Goal: Task Accomplishment & Management: Manage account settings

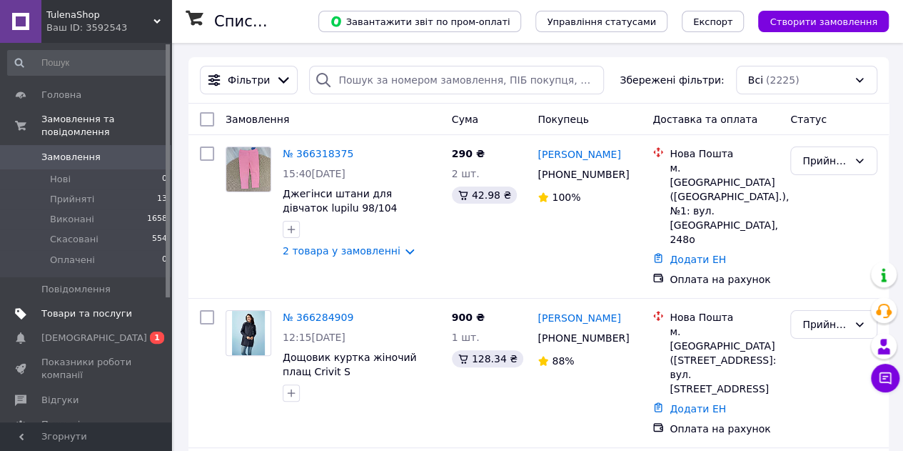
click at [56, 307] on span "Товари та послуги" at bounding box center [86, 313] width 91 height 13
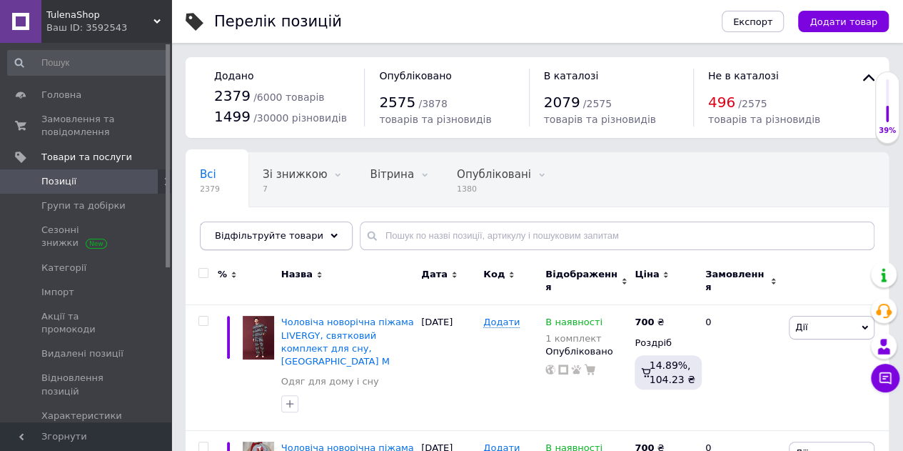
click at [331, 235] on use at bounding box center [334, 235] width 7 height 4
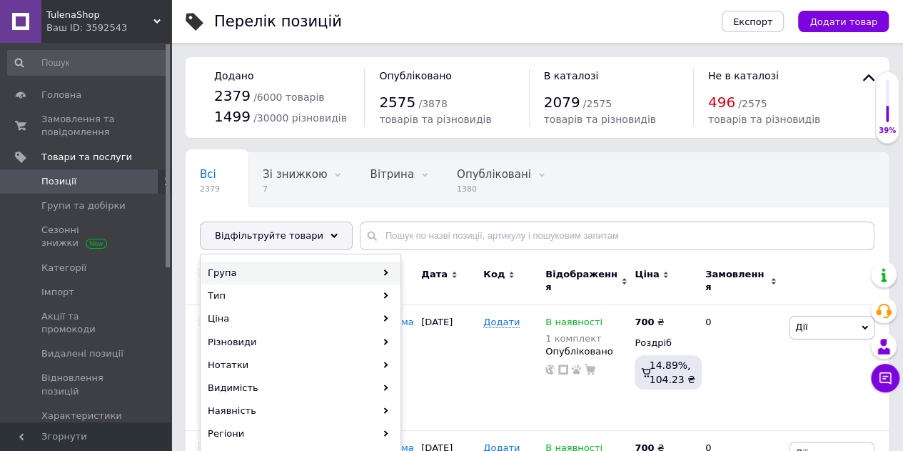
click at [261, 273] on div "Група" at bounding box center [300, 272] width 199 height 23
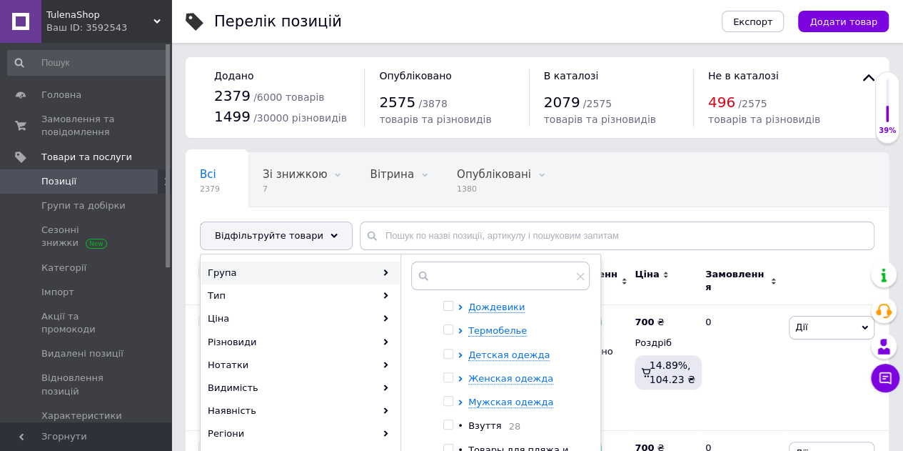
scroll to position [29, 0]
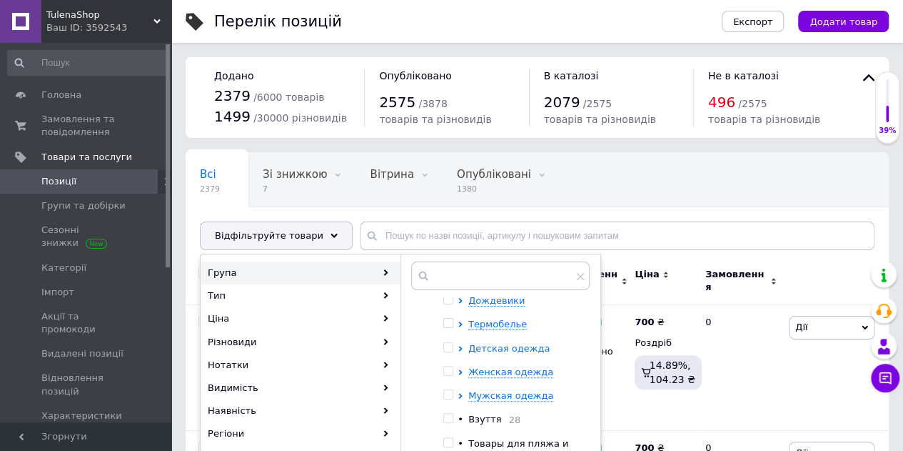
click at [510, 343] on span "Детская одежда" at bounding box center [508, 348] width 81 height 11
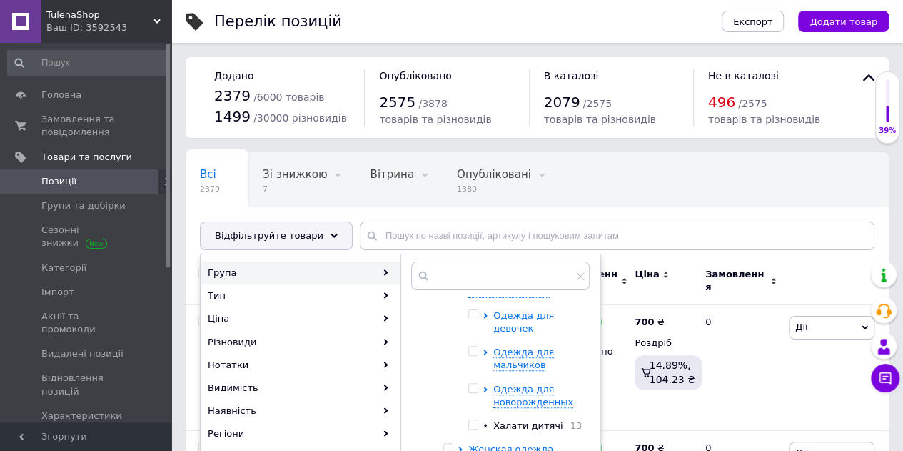
scroll to position [101, 0]
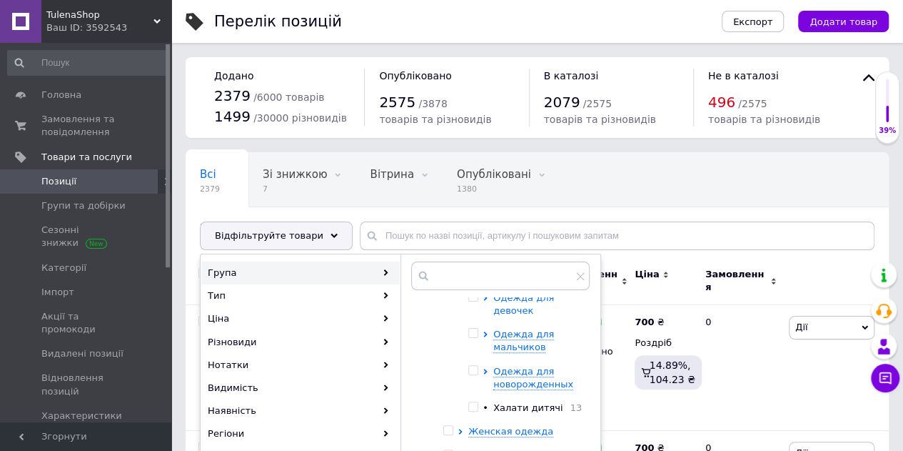
click at [519, 309] on span "Одежда для девочек" at bounding box center [523, 304] width 61 height 24
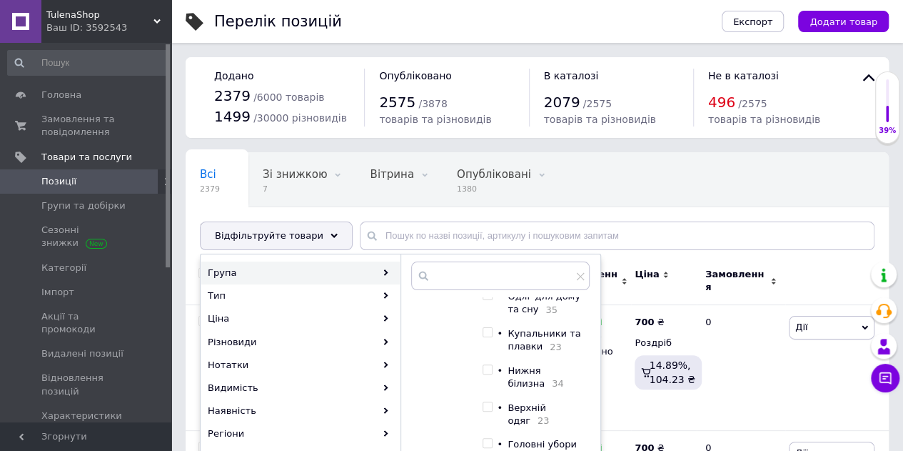
scroll to position [458, 0]
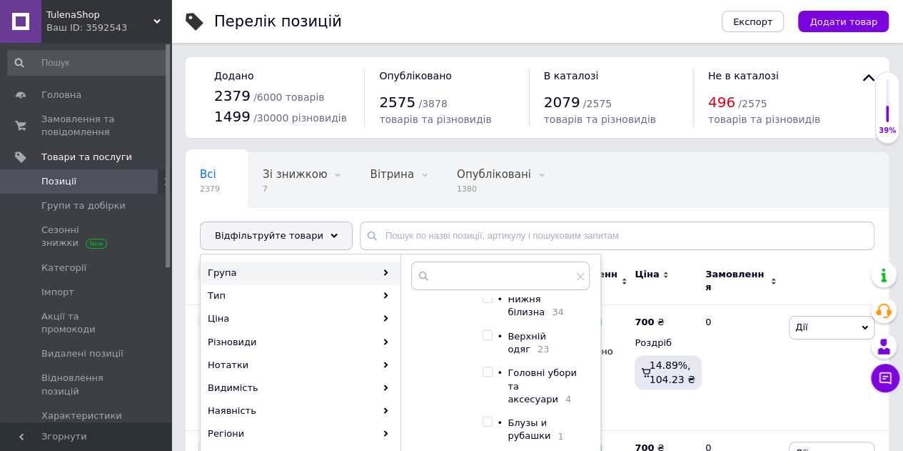
click at [541, 317] on span "Нижня білизна" at bounding box center [526, 305] width 37 height 24
checkbox input "true"
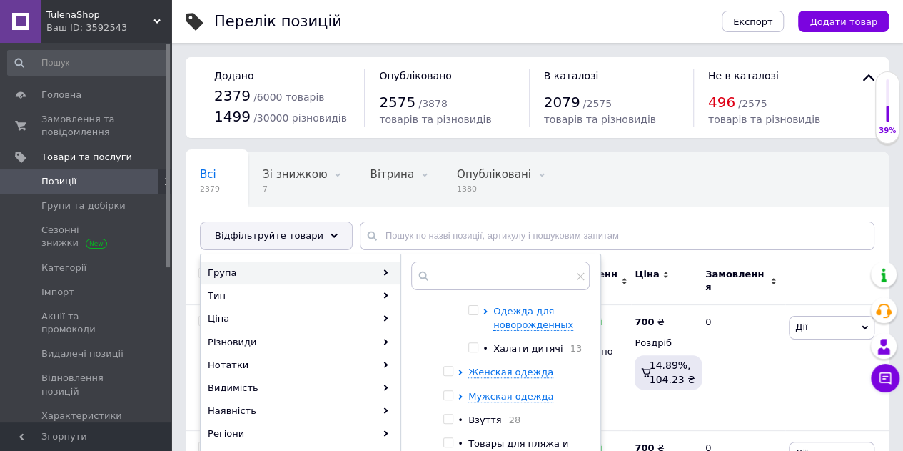
scroll to position [721, 0]
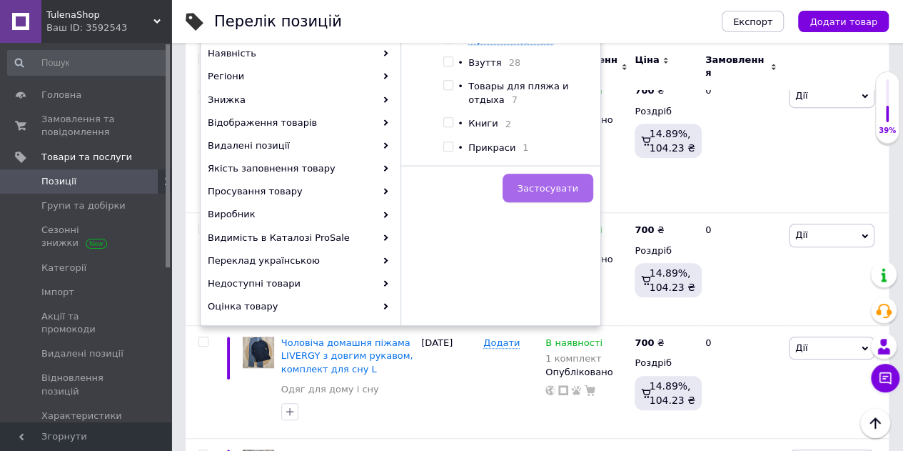
click at [556, 191] on span "Застосувати" at bounding box center [548, 188] width 61 height 11
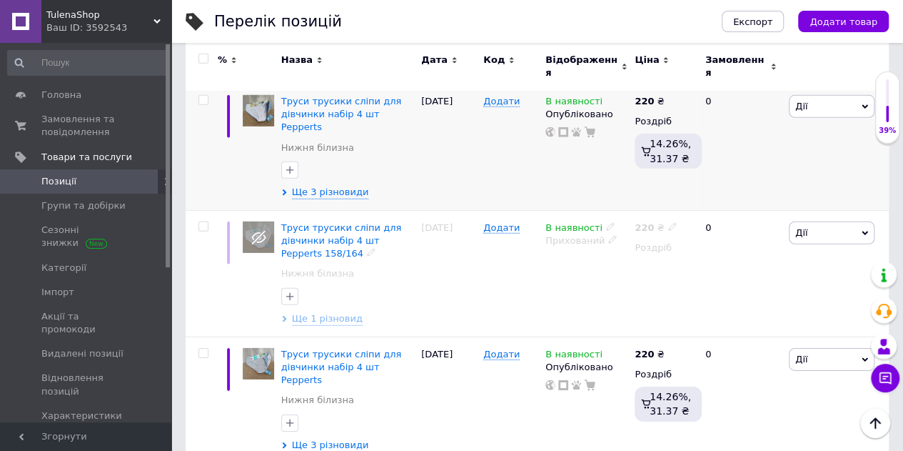
scroll to position [2123, 0]
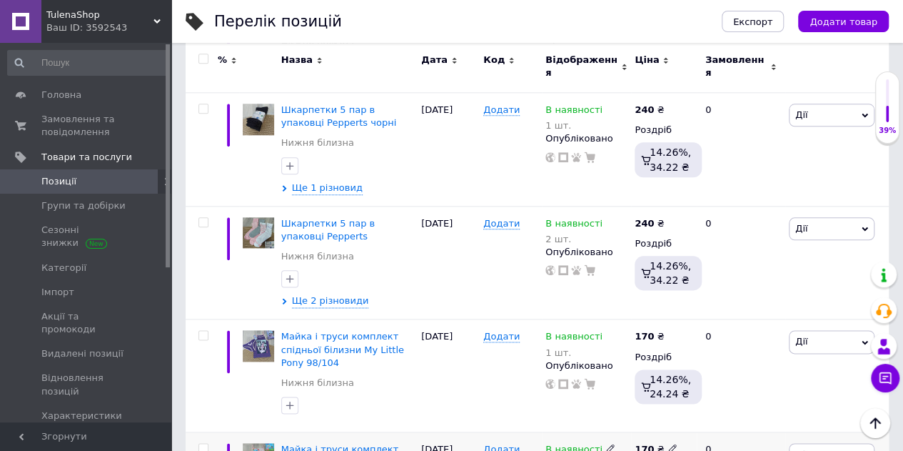
scroll to position [735, 0]
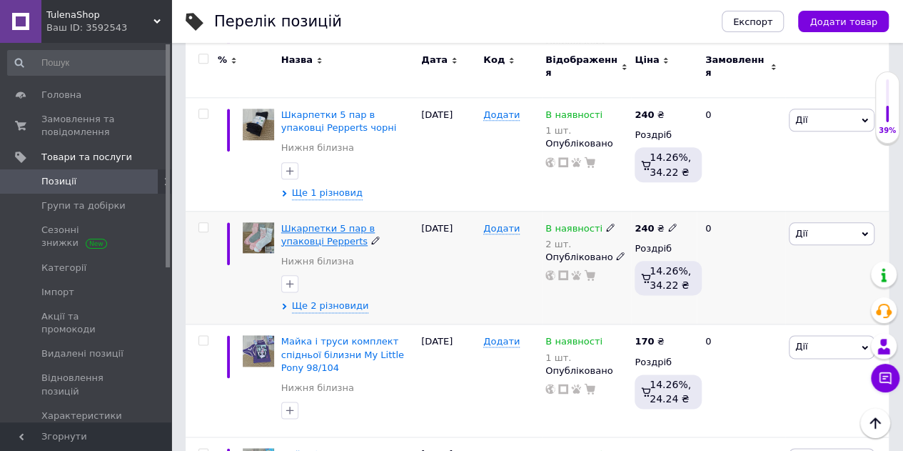
click at [356, 223] on span "Шкарпетки 5 пар в упаковці Pepperts" at bounding box center [328, 235] width 94 height 24
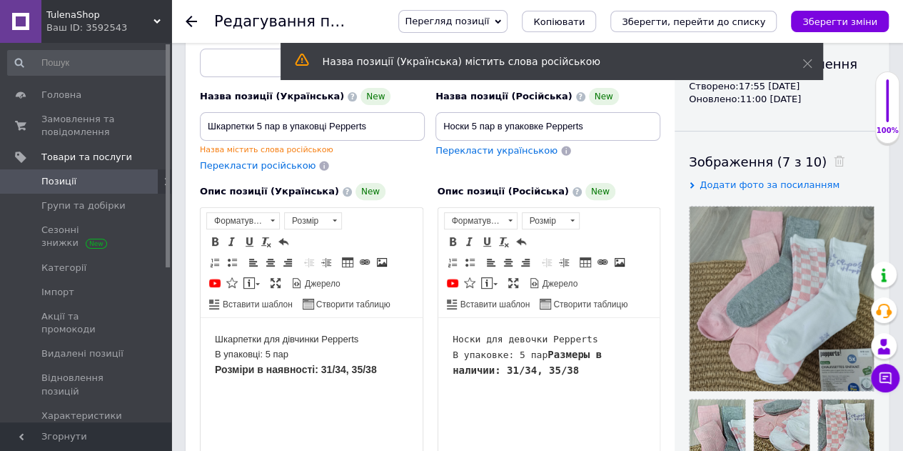
scroll to position [214, 0]
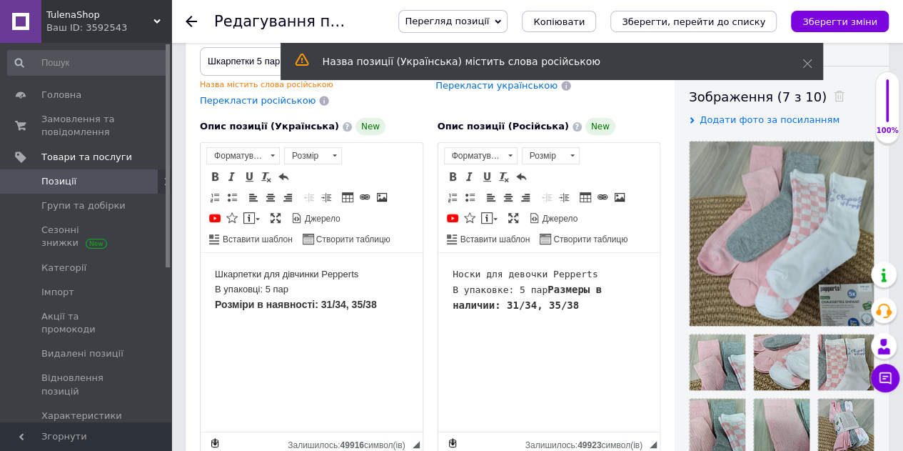
click at [355, 302] on strong "Розміри в наявності: 31/34, 35/38" at bounding box center [296, 303] width 162 height 11
click at [595, 300] on strong "Размеры в наличии: 31/34, 35/38" at bounding box center [529, 296] width 155 height 27
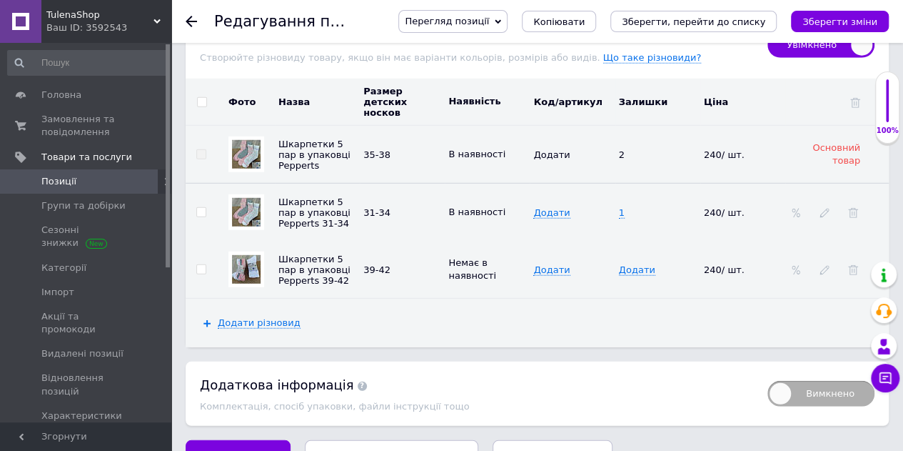
scroll to position [1928, 0]
click at [461, 212] on icon at bounding box center [456, 216] width 9 height 9
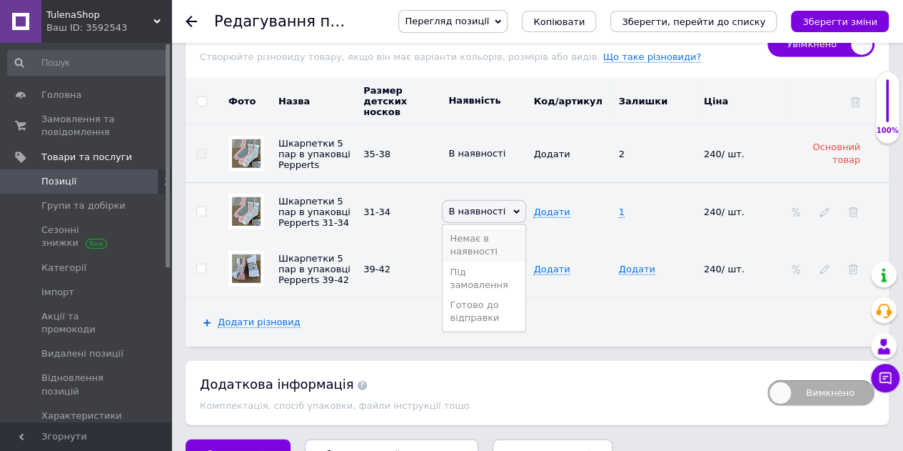
click at [481, 228] on li "Немає в наявності" at bounding box center [484, 244] width 83 height 33
click at [635, 183] on td "1" at bounding box center [658, 212] width 85 height 58
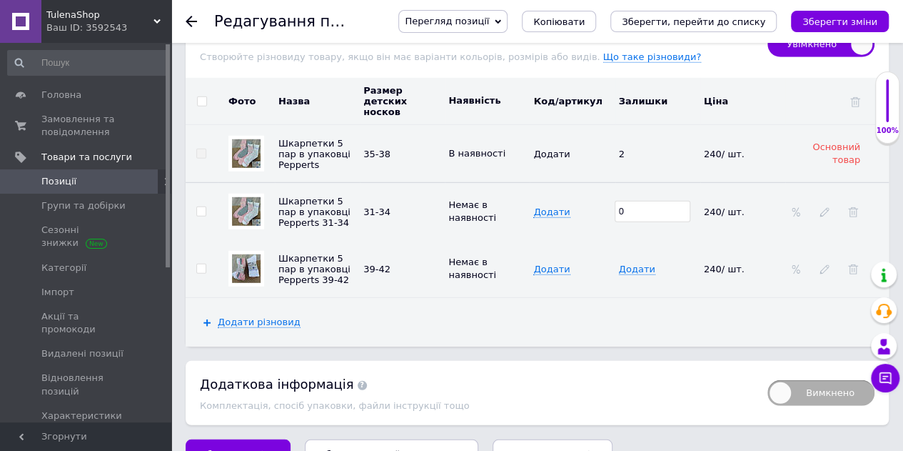
type input "0"
click at [589, 240] on td "Додати" at bounding box center [572, 268] width 85 height 57
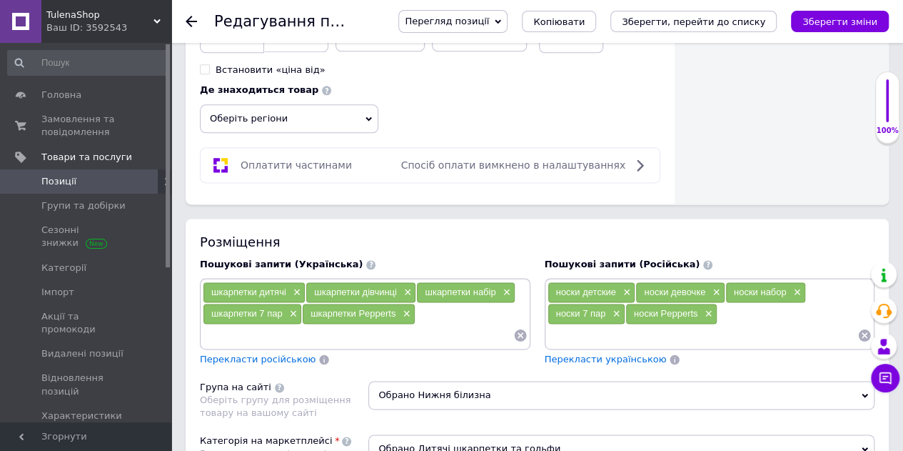
scroll to position [714, 0]
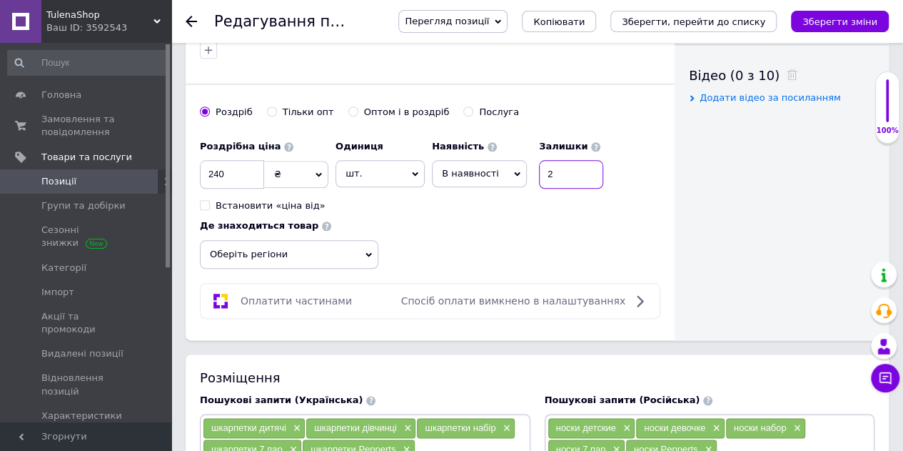
drag, startPoint x: 553, startPoint y: 159, endPoint x: 531, endPoint y: 160, distance: 22.1
click at [531, 160] on div "Наявність В наявності Немає в наявності Під замовлення Готово до відправки Зали…" at bounding box center [517, 161] width 171 height 56
type input "1"
click at [226, 240] on span "Оберіть регіони" at bounding box center [289, 254] width 179 height 29
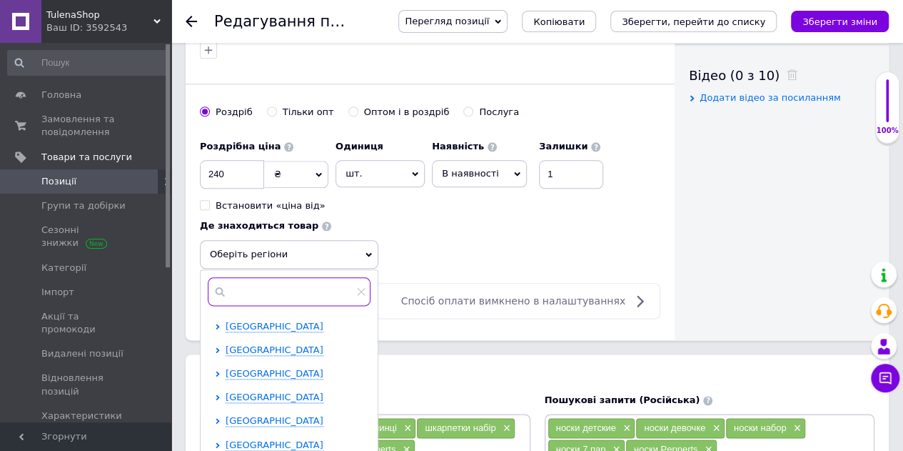
click at [237, 277] on input "text" at bounding box center [289, 291] width 163 height 29
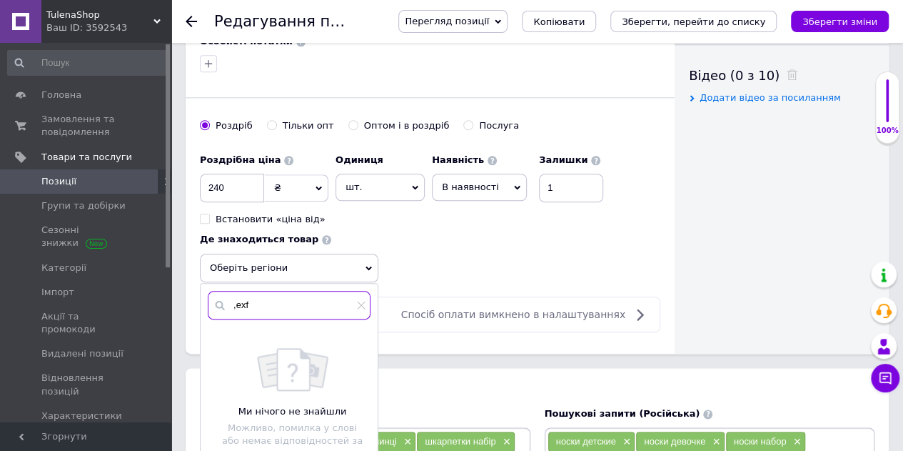
scroll to position [728, 0]
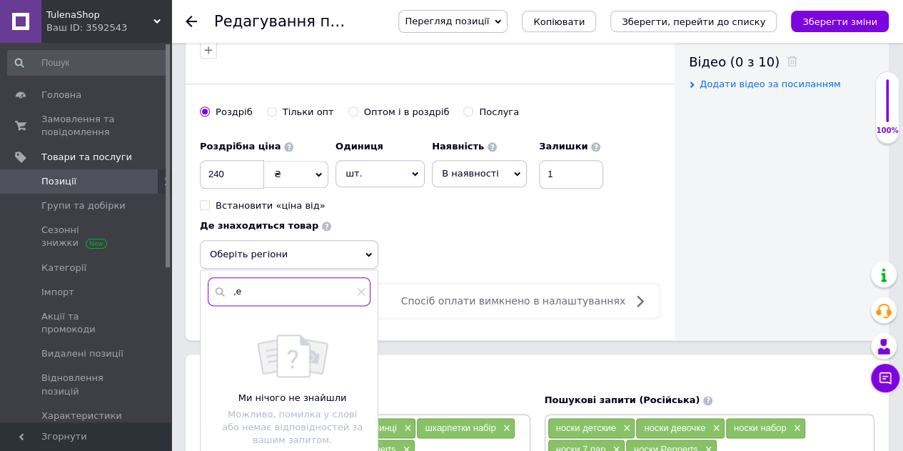
type input ","
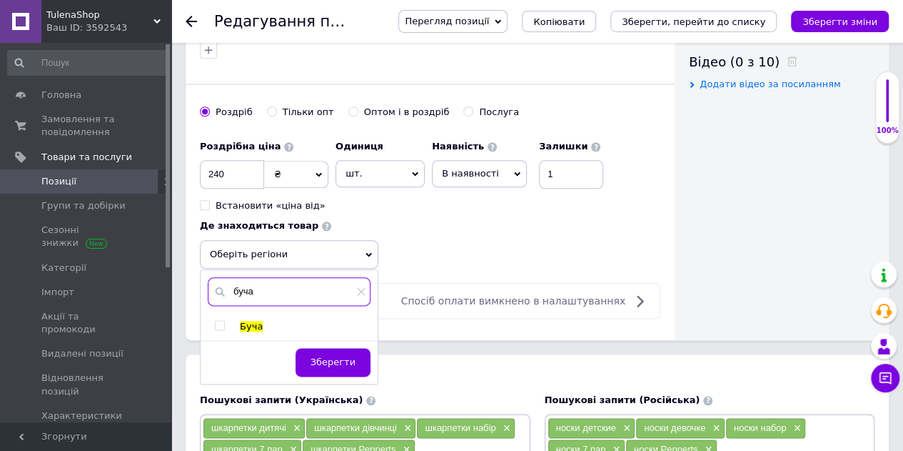
type input "буча"
click at [220, 321] on input "checkbox" at bounding box center [219, 325] width 9 height 9
checkbox input "true"
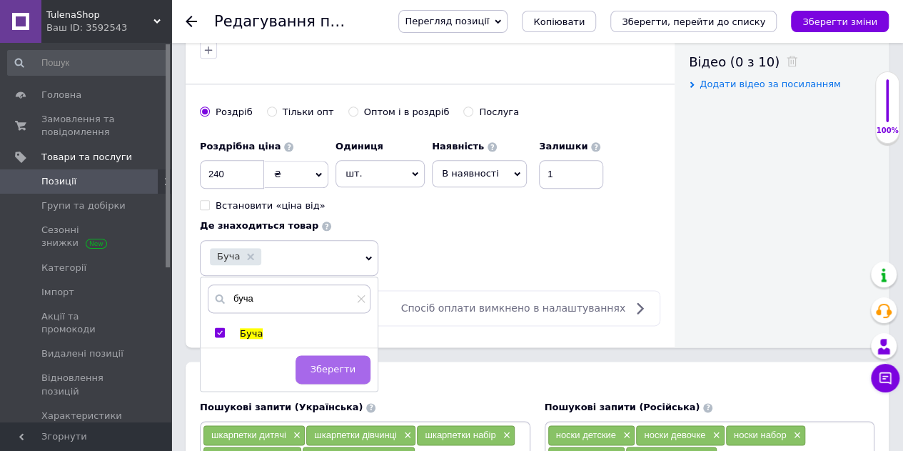
click at [347, 363] on span "Зберегти" at bounding box center [333, 368] width 45 height 11
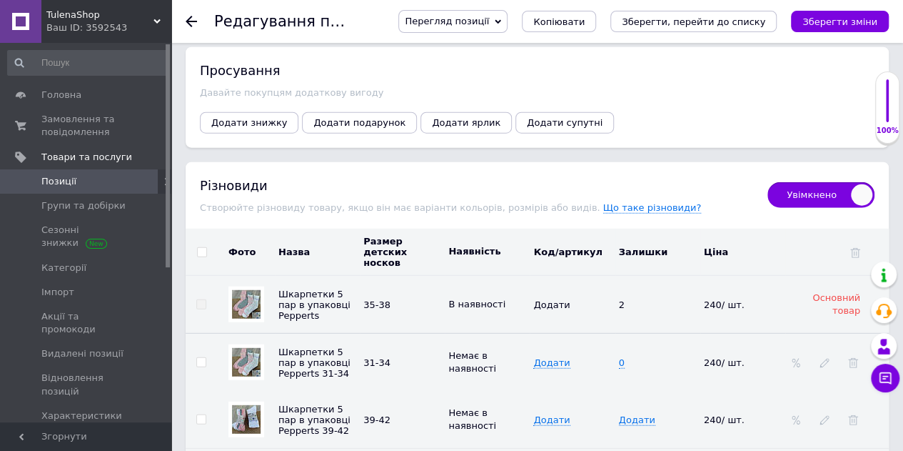
scroll to position [1953, 0]
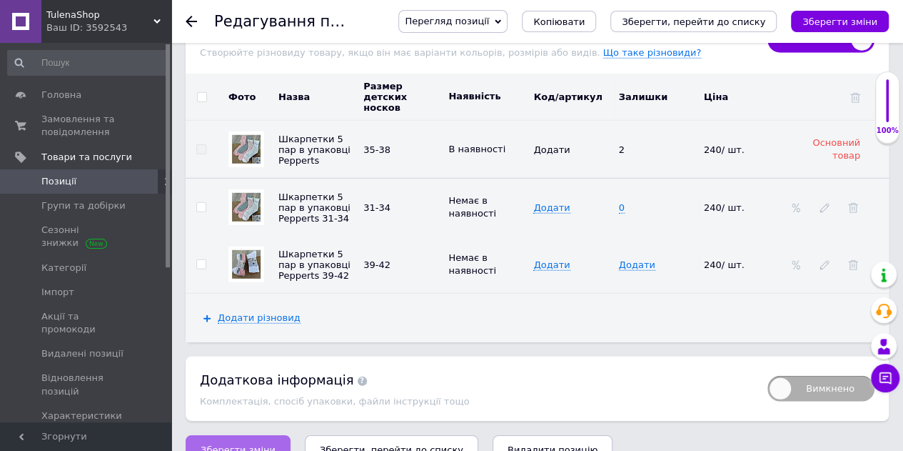
click at [208, 444] on span "Зберегти зміни" at bounding box center [238, 449] width 75 height 11
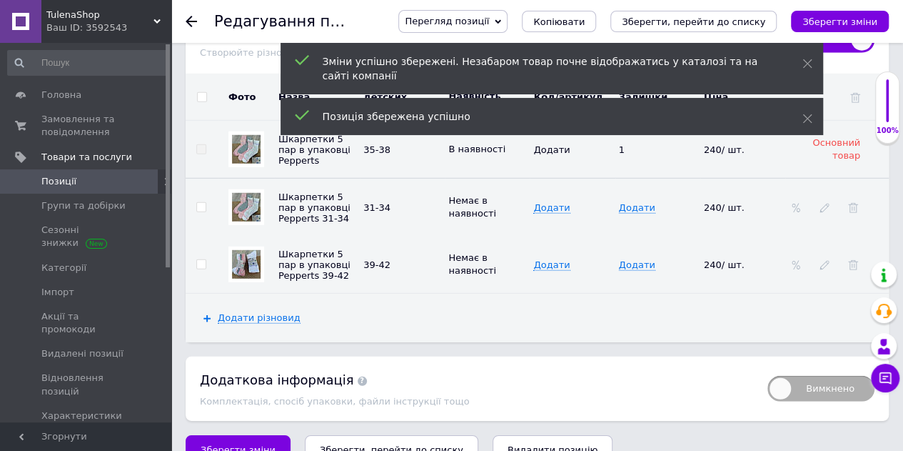
click at [346, 444] on icon "Зберегти, перейти до списку" at bounding box center [392, 449] width 144 height 11
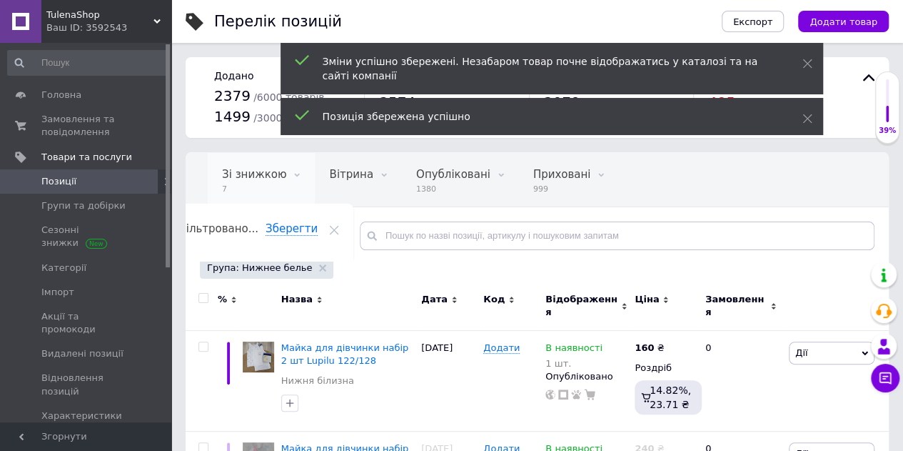
scroll to position [0, 55]
click at [63, 127] on span "Замовлення та повідомлення" at bounding box center [86, 126] width 91 height 26
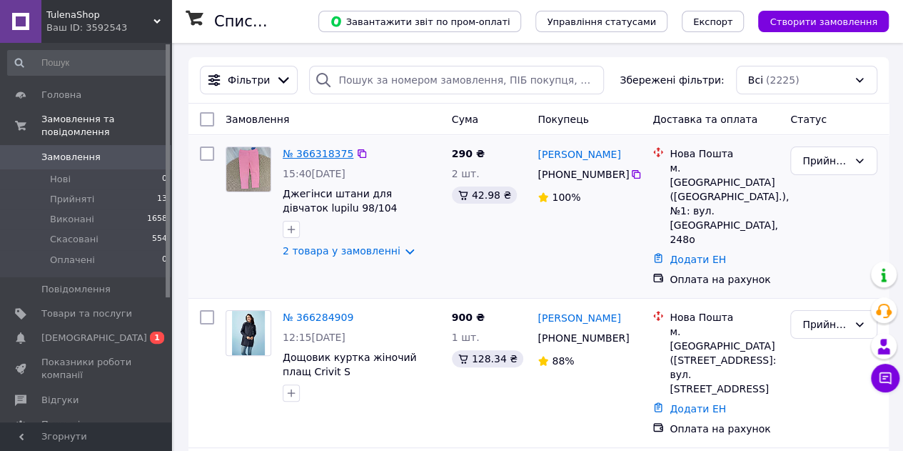
click at [311, 151] on link "№ 366318375" at bounding box center [318, 153] width 71 height 11
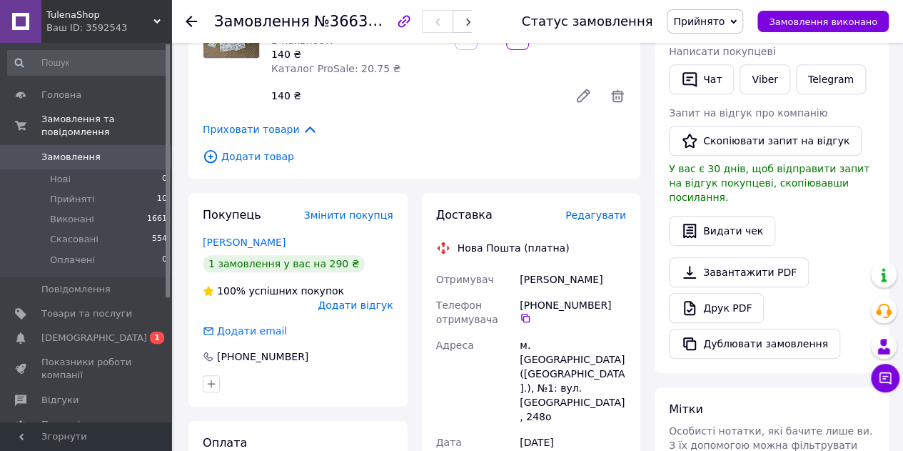
scroll to position [286, 0]
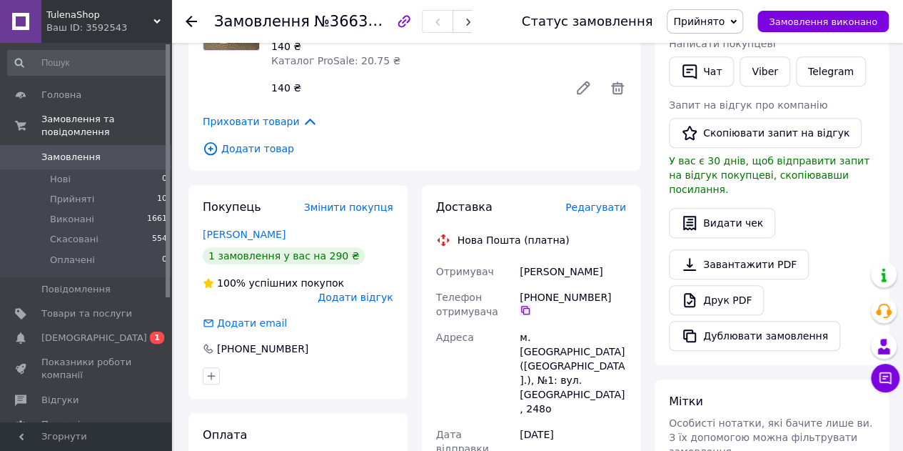
click at [531, 304] on icon at bounding box center [525, 309] width 11 height 11
drag, startPoint x: 593, startPoint y: 272, endPoint x: 522, endPoint y: 281, distance: 71.2
click at [522, 281] on div "[PERSON_NAME]" at bounding box center [573, 271] width 112 height 26
copy div "[PERSON_NAME]"
click at [531, 304] on icon at bounding box center [525, 309] width 11 height 11
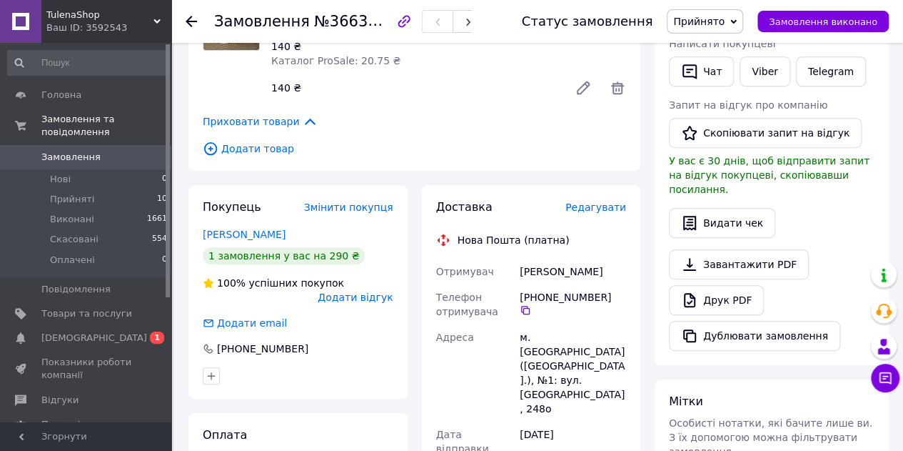
drag, startPoint x: 521, startPoint y: 271, endPoint x: 598, endPoint y: 271, distance: 77.8
click at [598, 271] on div "[PERSON_NAME]" at bounding box center [573, 271] width 112 height 26
copy div "[PERSON_NAME]"
click at [561, 333] on div "м. [GEOGRAPHIC_DATA] ([GEOGRAPHIC_DATA].), №1: вул. [GEOGRAPHIC_DATA], 248о" at bounding box center [573, 372] width 112 height 97
drag, startPoint x: 533, startPoint y: 335, endPoint x: 581, endPoint y: 335, distance: 48.6
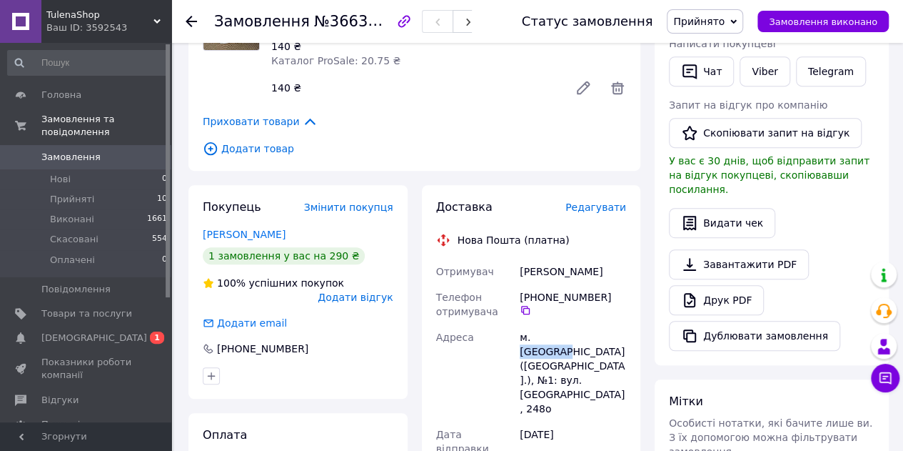
click at [581, 335] on div "м. [GEOGRAPHIC_DATA] ([GEOGRAPHIC_DATA].), №1: вул. [GEOGRAPHIC_DATA], 248о" at bounding box center [573, 372] width 112 height 97
copy div "[GEOGRAPHIC_DATA]"
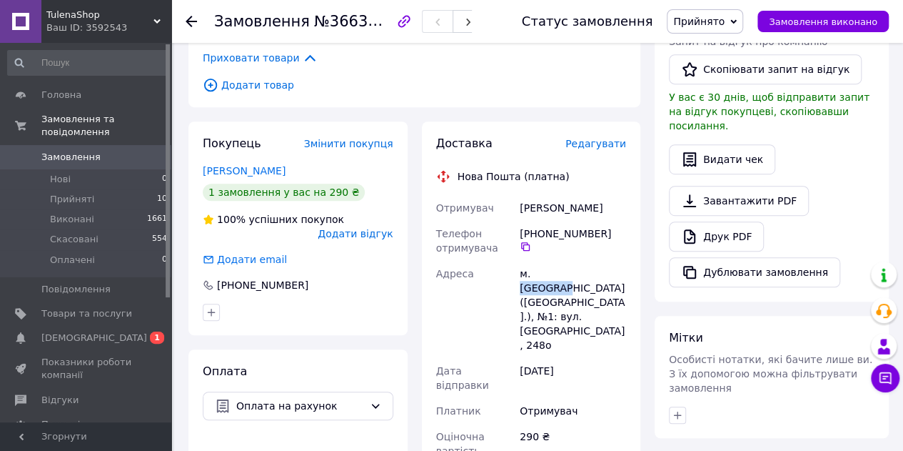
scroll to position [428, 0]
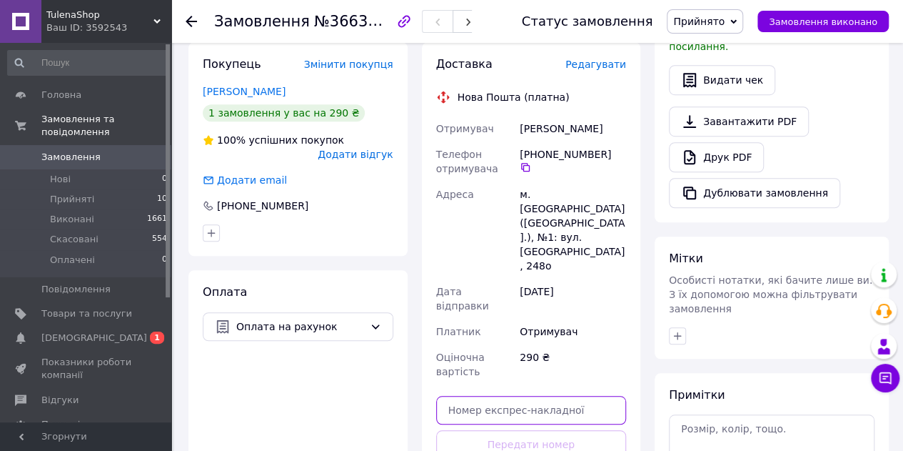
click at [531, 396] on input "text" at bounding box center [531, 410] width 191 height 29
paste input "20451269163355"
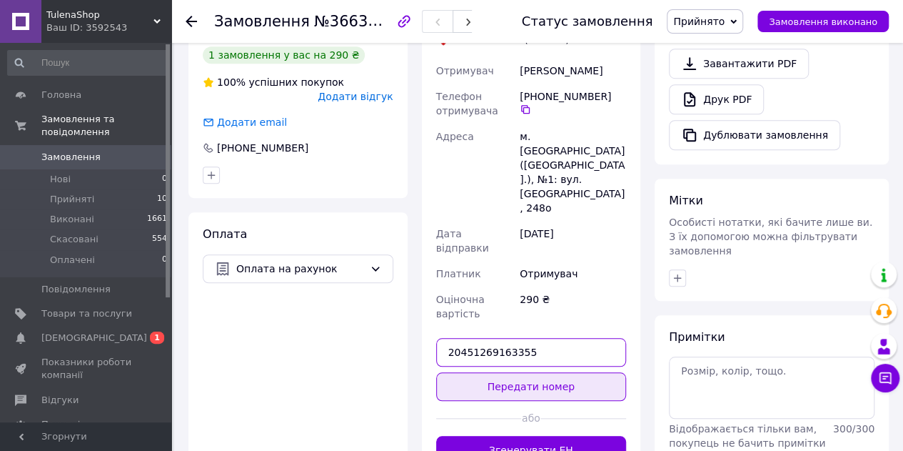
scroll to position [571, 0]
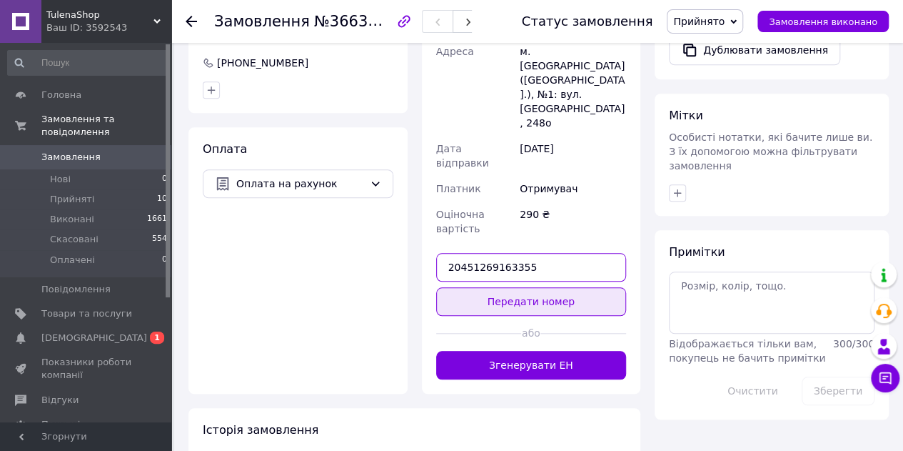
type input "20451269163355"
click at [506, 287] on button "Передати номер" at bounding box center [531, 301] width 191 height 29
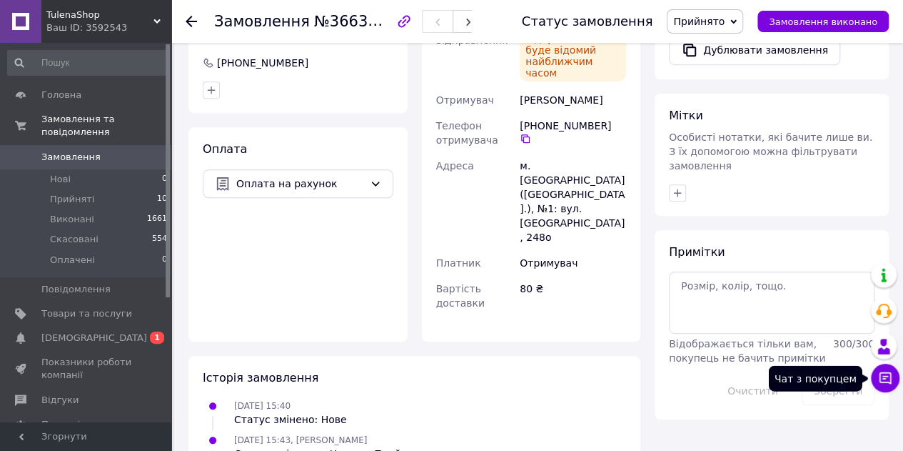
click at [885, 376] on icon at bounding box center [886, 378] width 12 height 12
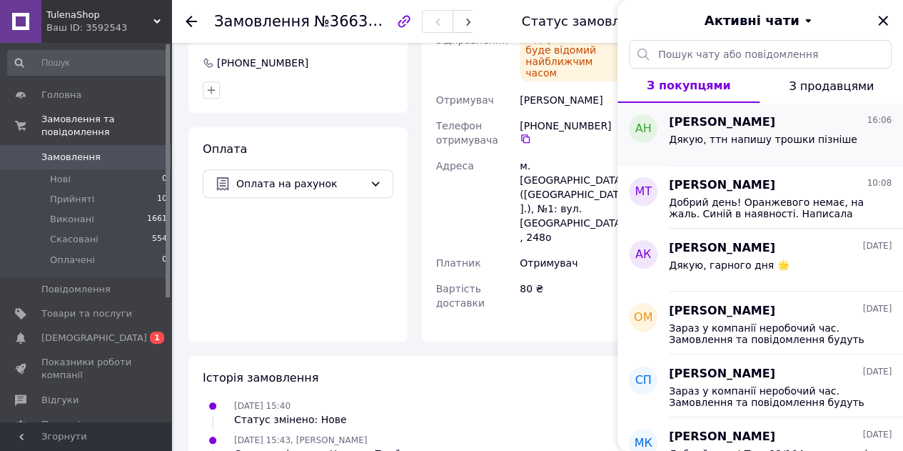
click at [744, 139] on span "Дякую, ттн напишу трошки пізніше" at bounding box center [763, 139] width 189 height 11
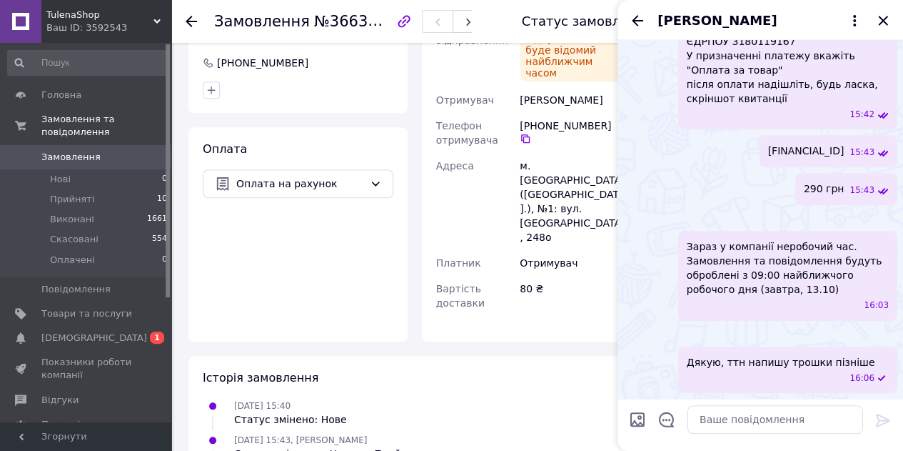
scroll to position [774, 0]
click at [720, 421] on textarea at bounding box center [776, 419] width 176 height 29
paste textarea "20451269163355"
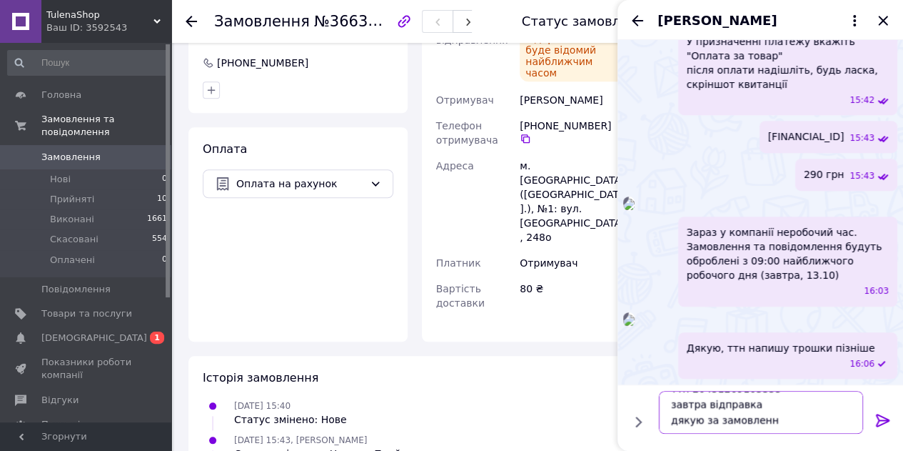
type textarea "ттн 20451269163355 завтра відправка дякую за замовлення"
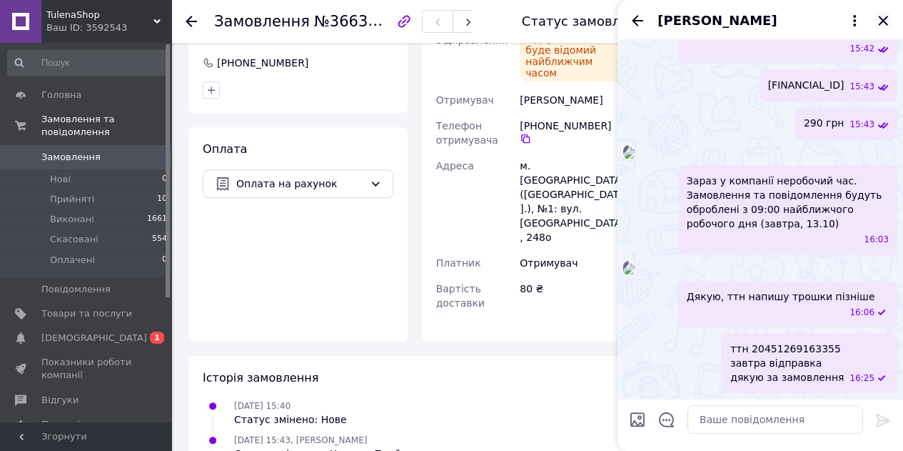
click at [885, 21] on icon "Закрити" at bounding box center [883, 20] width 17 height 17
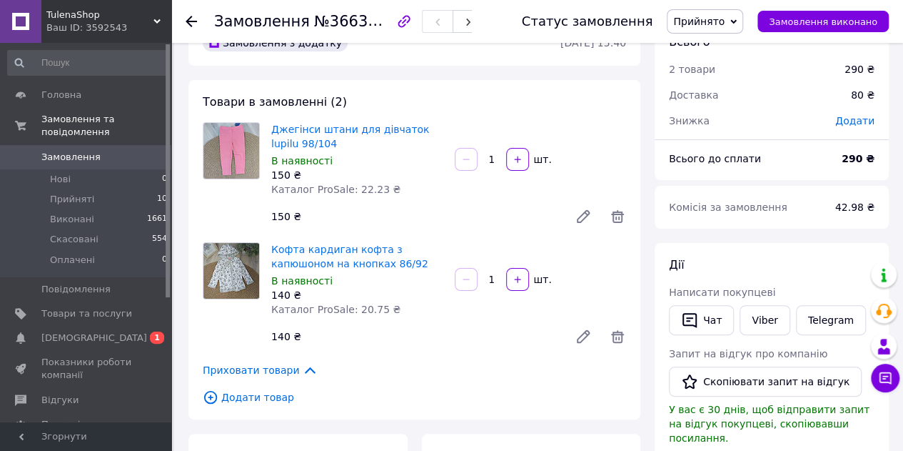
scroll to position [0, 0]
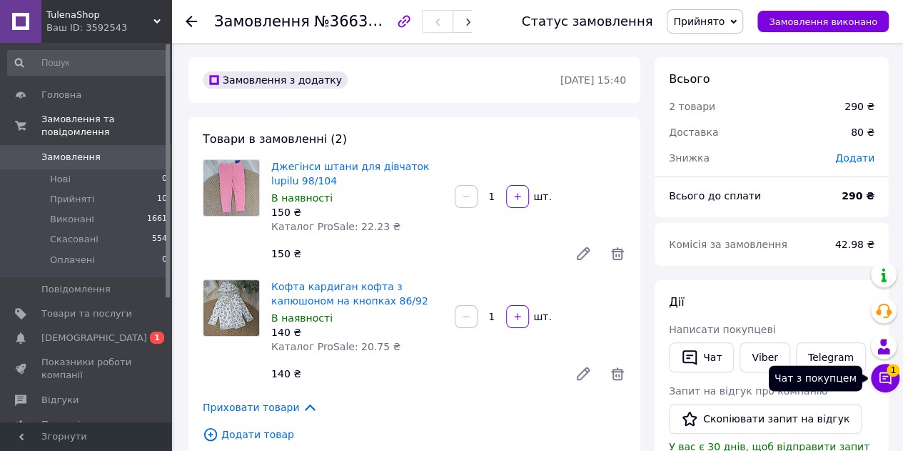
click at [887, 374] on icon at bounding box center [885, 378] width 14 height 14
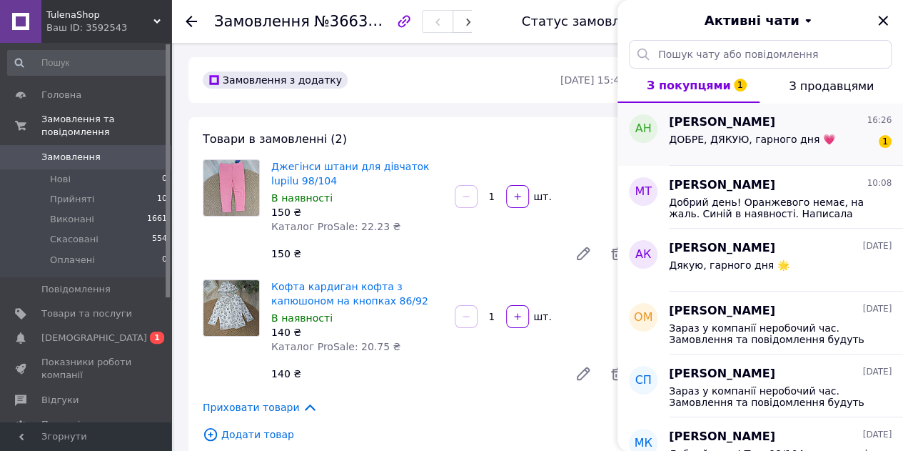
click at [747, 134] on span "ДОБРЕ, ДЯКУЮ, гарного дня 💗" at bounding box center [752, 139] width 166 height 11
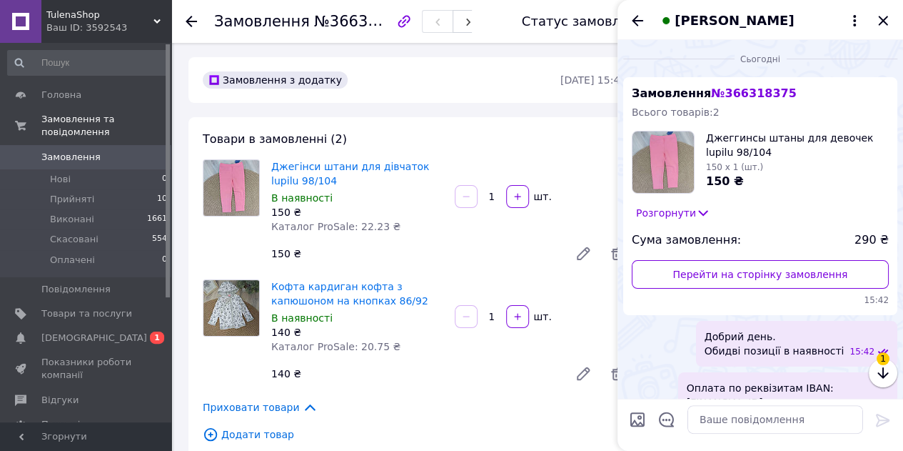
scroll to position [903, 0]
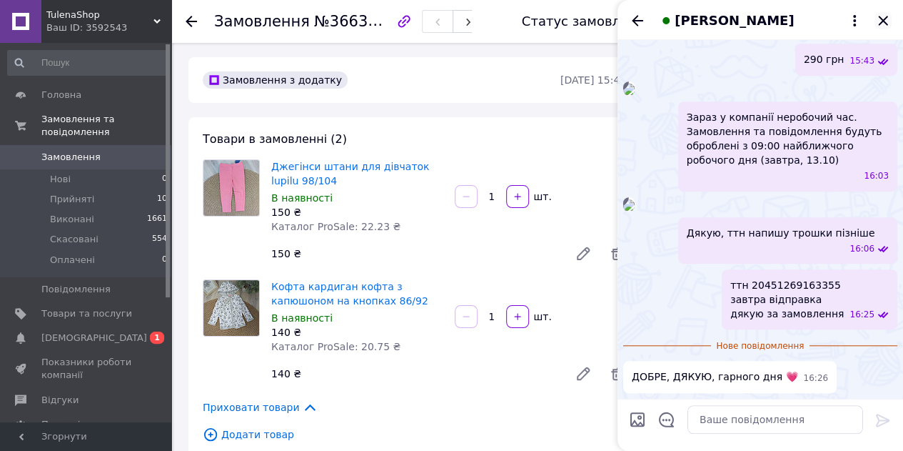
click at [881, 21] on icon "Закрити" at bounding box center [883, 20] width 17 height 17
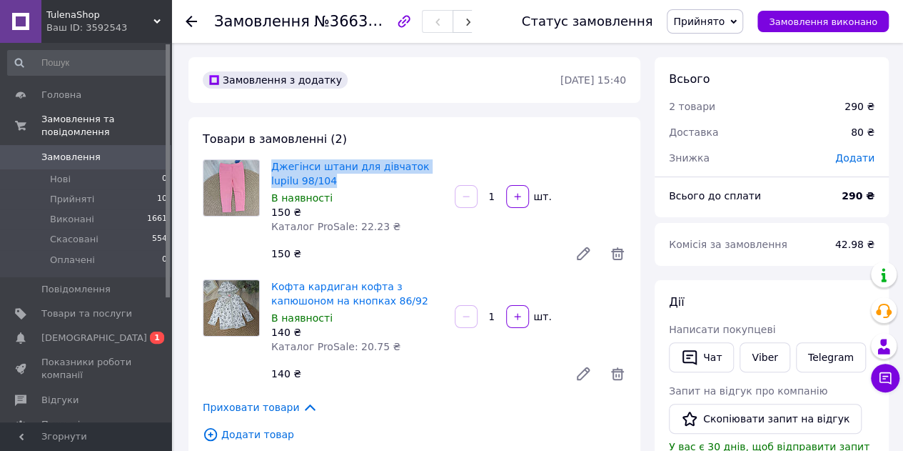
drag, startPoint x: 271, startPoint y: 161, endPoint x: 311, endPoint y: 183, distance: 45.7
click at [311, 183] on div "Джегінси штани для дівчаток lupilu 98/104 В наявності 150 ₴ Каталог ProSale: 22…" at bounding box center [358, 196] width 184 height 80
copy link "Джегінси штани для дівчаток lupilu 98/104"
drag, startPoint x: 271, startPoint y: 279, endPoint x: 298, endPoint y: 295, distance: 31.4
click at [298, 295] on link "Кофта кардиган кофта з капюшоном на кнопках 86/92" at bounding box center [349, 294] width 157 height 26
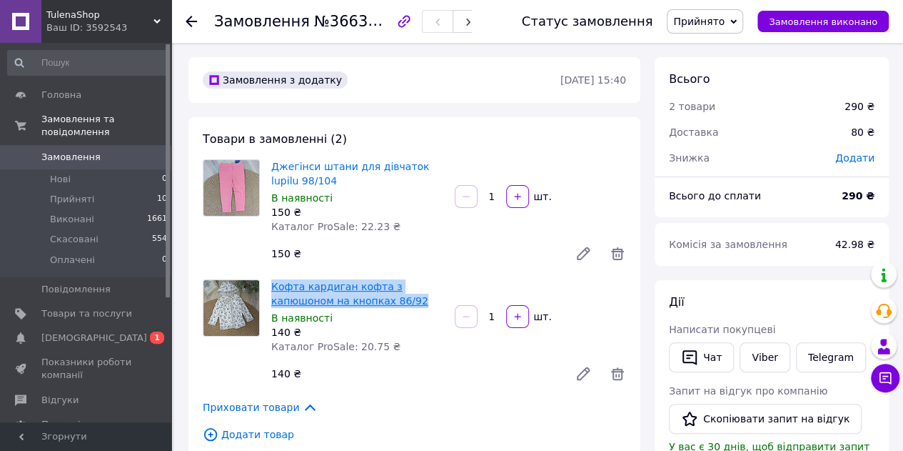
drag, startPoint x: 266, startPoint y: 283, endPoint x: 348, endPoint y: 301, distance: 84.6
click at [348, 301] on div "Кофта кардиган кофта з капюшоном на кнопках 86/92 В наявності 140 ₴ Каталог Pro…" at bounding box center [358, 316] width 184 height 80
copy link "Кофта кардиган кофта з капюшоном на кнопках 86/92"
click at [64, 151] on span "Замовлення" at bounding box center [70, 157] width 59 height 13
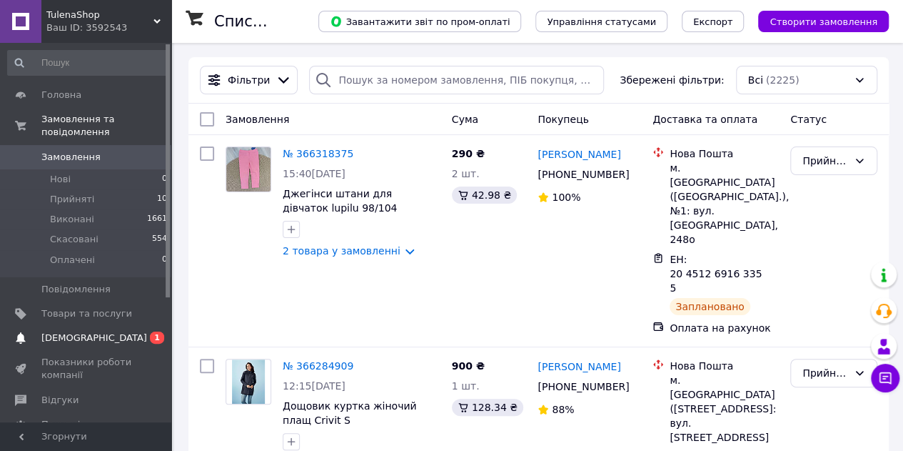
click at [59, 331] on span "[DEMOGRAPHIC_DATA]" at bounding box center [94, 337] width 106 height 13
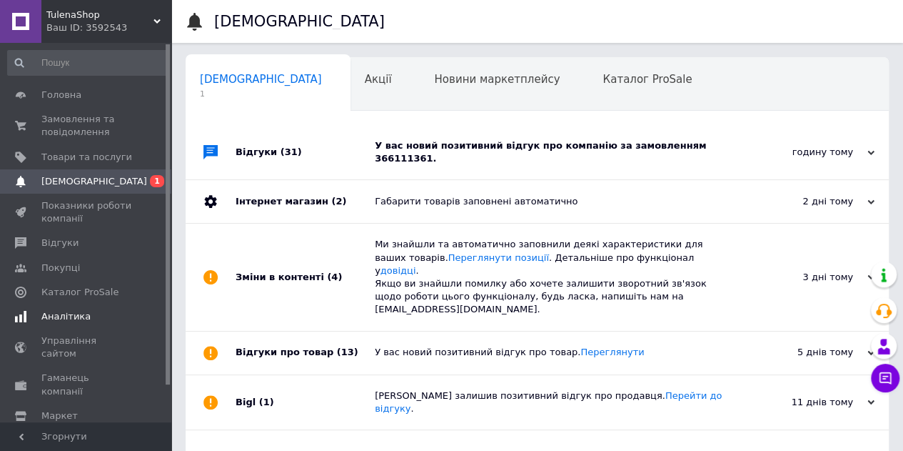
scroll to position [0, 4]
click at [573, 145] on div "У вас новий позитивний відгук про компанію за замовленням 366111361." at bounding box center [553, 152] width 357 height 26
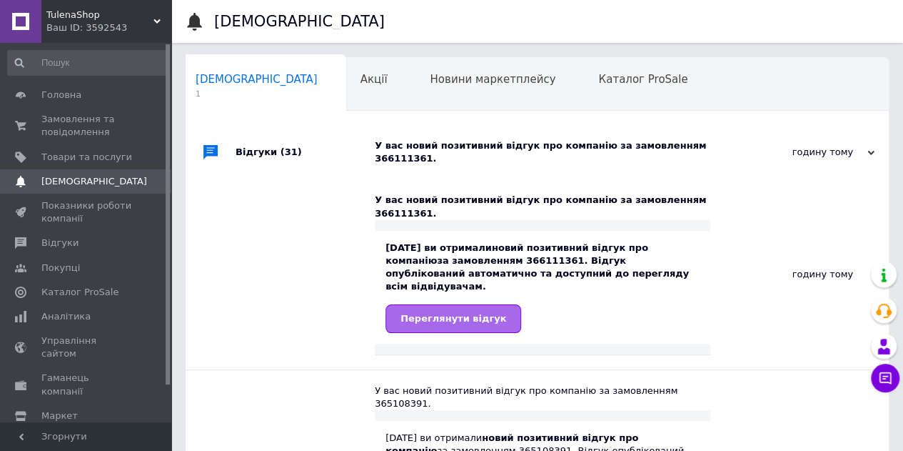
click at [450, 313] on span "Переглянути відгук" at bounding box center [454, 318] width 106 height 11
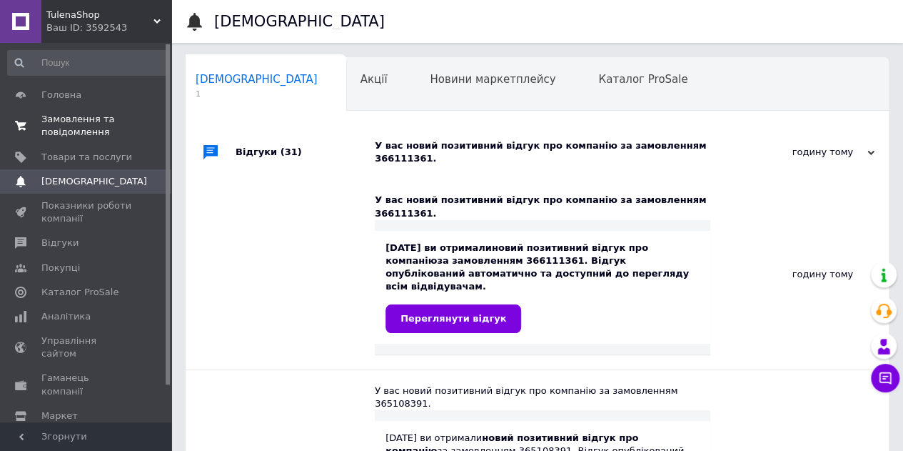
click at [85, 121] on span "Замовлення та повідомлення" at bounding box center [86, 126] width 91 height 26
